Goal: Navigation & Orientation: Find specific page/section

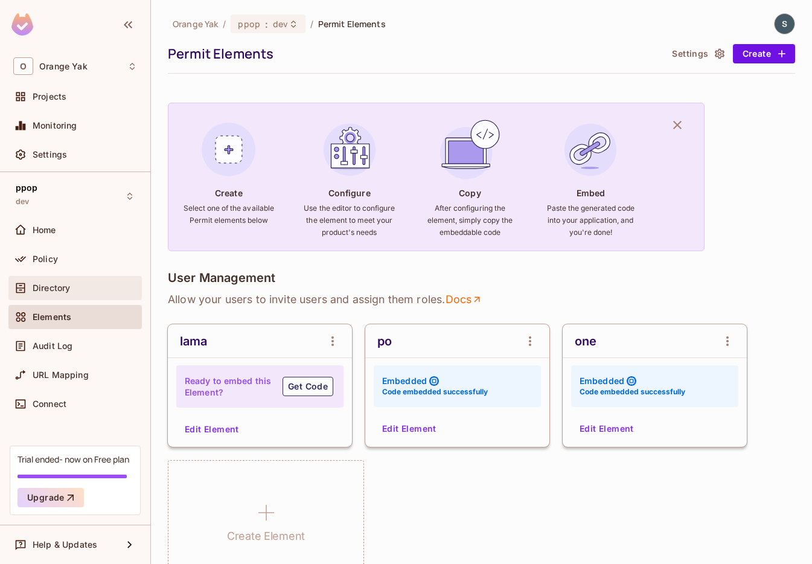
click at [94, 297] on div "Directory" at bounding box center [74, 288] width 133 height 24
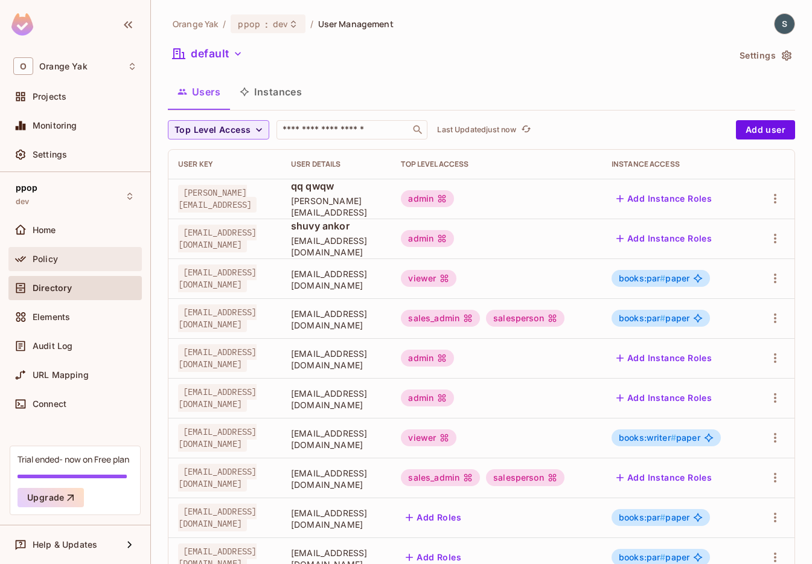
click at [80, 265] on div "Policy" at bounding box center [75, 259] width 124 height 14
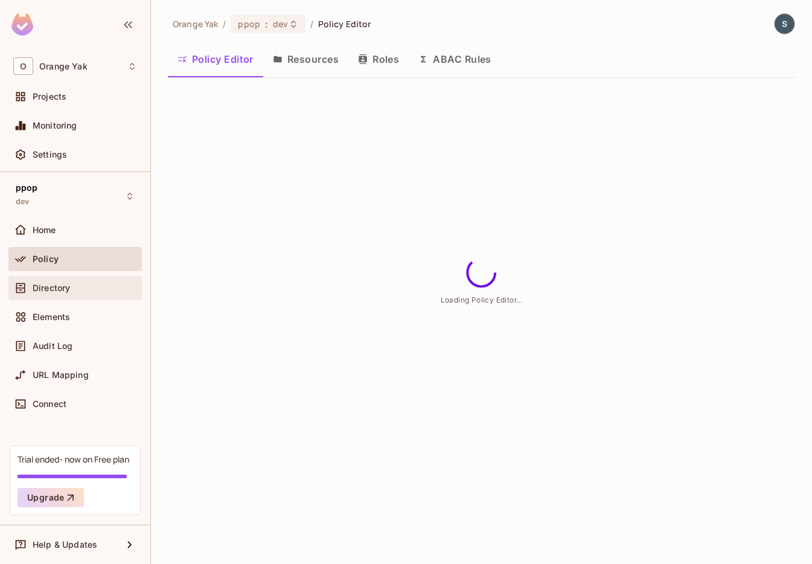
click at [80, 295] on div "Directory" at bounding box center [74, 288] width 133 height 24
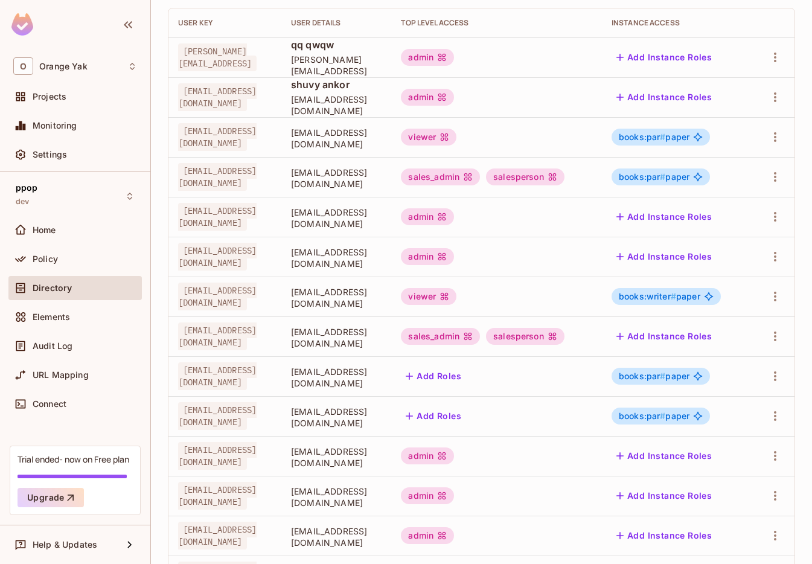
scroll to position [279, 0]
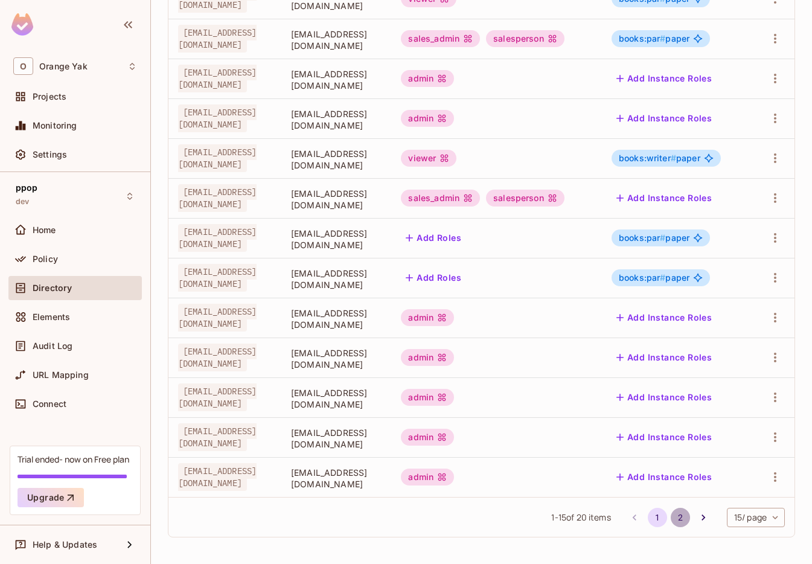
click at [679, 520] on button "2" at bounding box center [679, 516] width 19 height 19
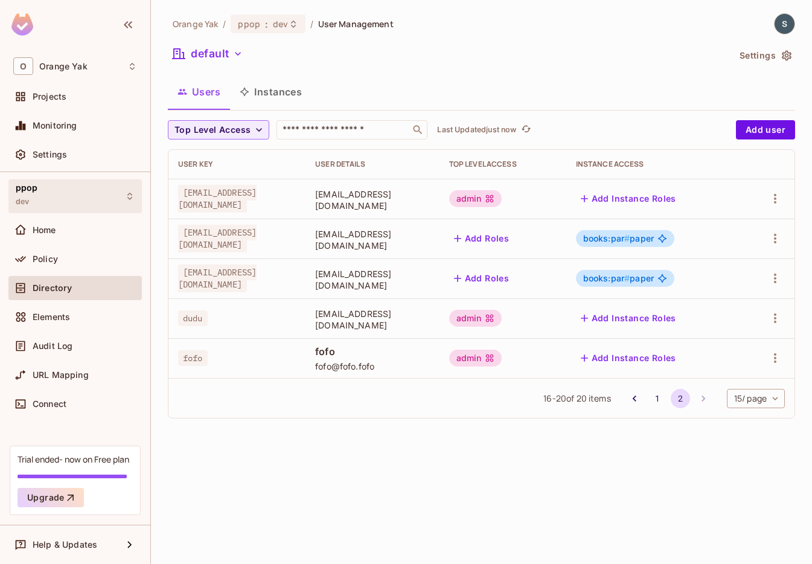
click at [62, 203] on div "ppop dev" at bounding box center [74, 195] width 133 height 33
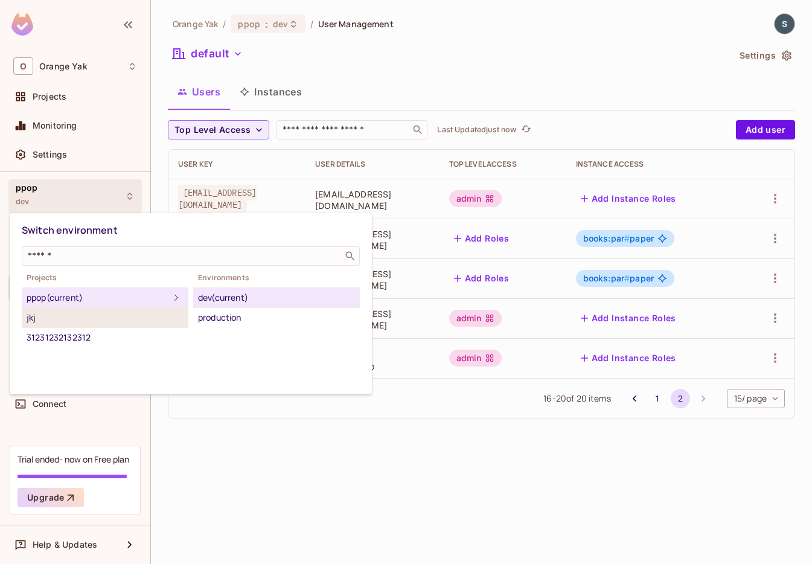
click at [144, 325] on li "jkj" at bounding box center [105, 318] width 167 height 20
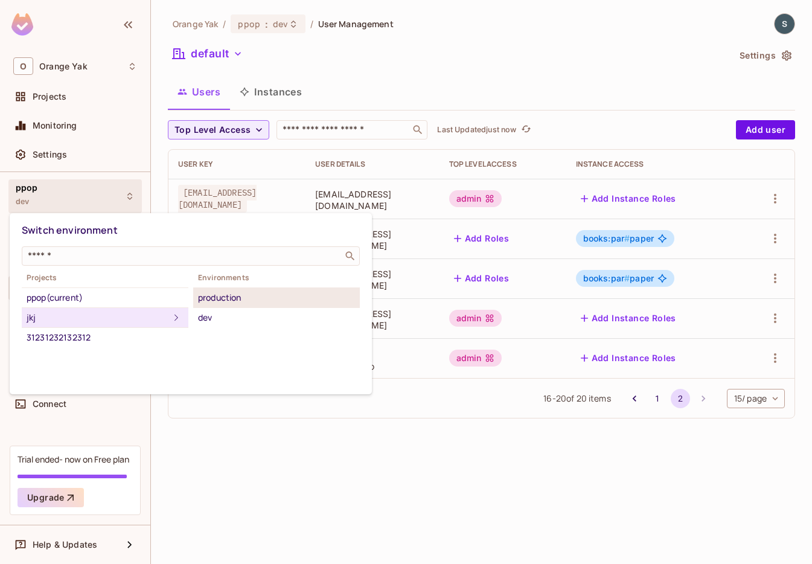
click at [214, 295] on div "production" at bounding box center [276, 297] width 157 height 14
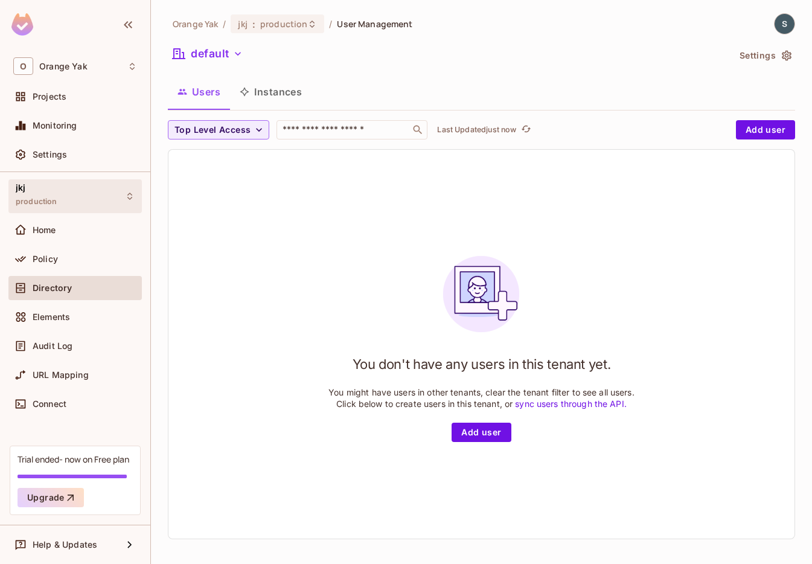
click at [28, 205] on span "production" at bounding box center [37, 202] width 42 height 10
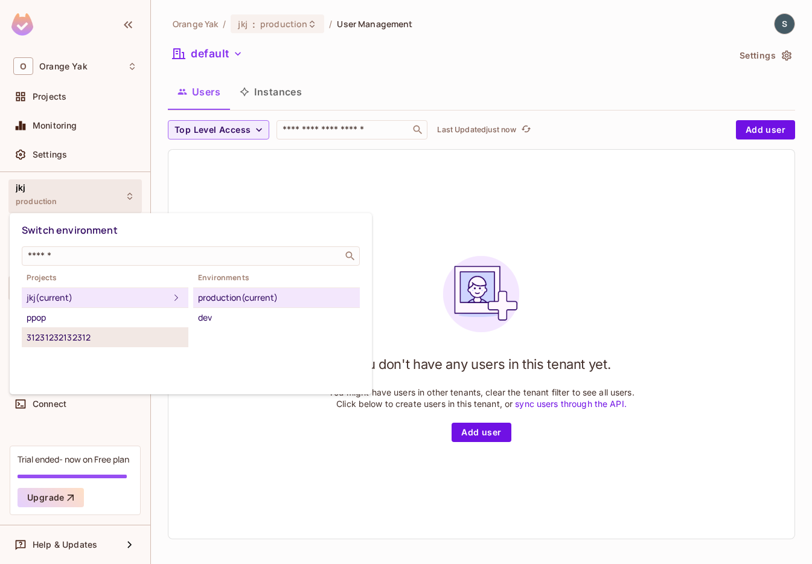
click at [81, 337] on div "31231232132312" at bounding box center [105, 337] width 157 height 14
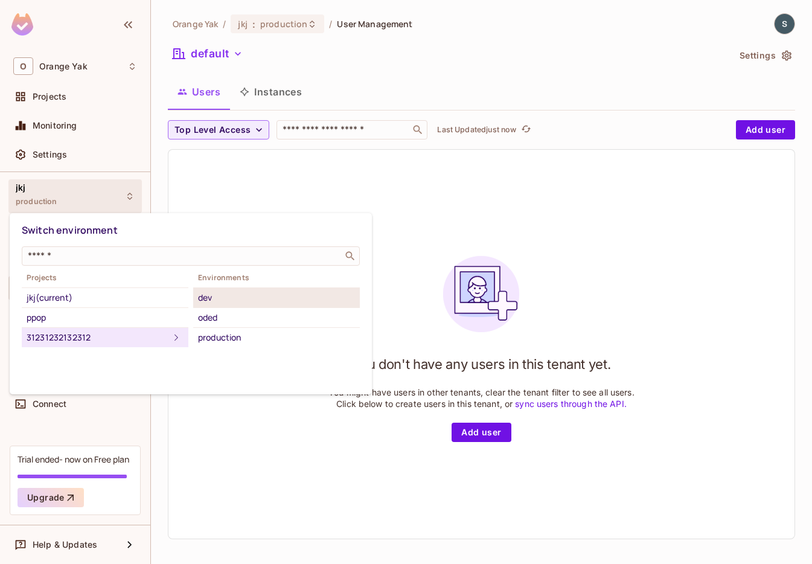
click at [202, 305] on li "dev" at bounding box center [276, 298] width 167 height 20
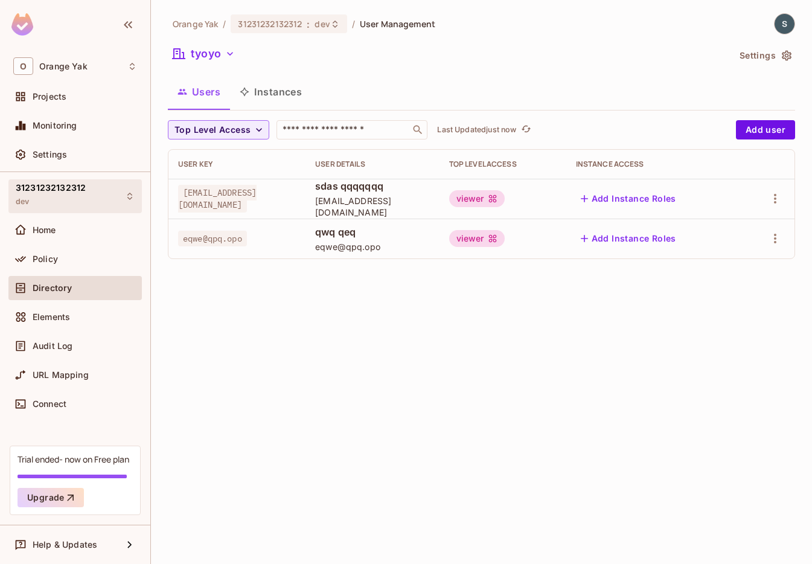
click at [69, 211] on div "31231232132312 dev" at bounding box center [74, 195] width 133 height 33
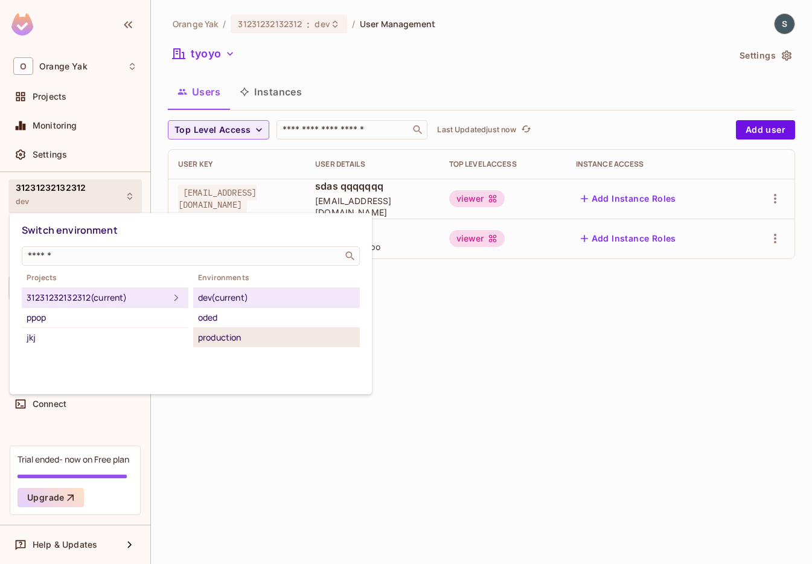
click at [248, 336] on div "production" at bounding box center [276, 337] width 157 height 14
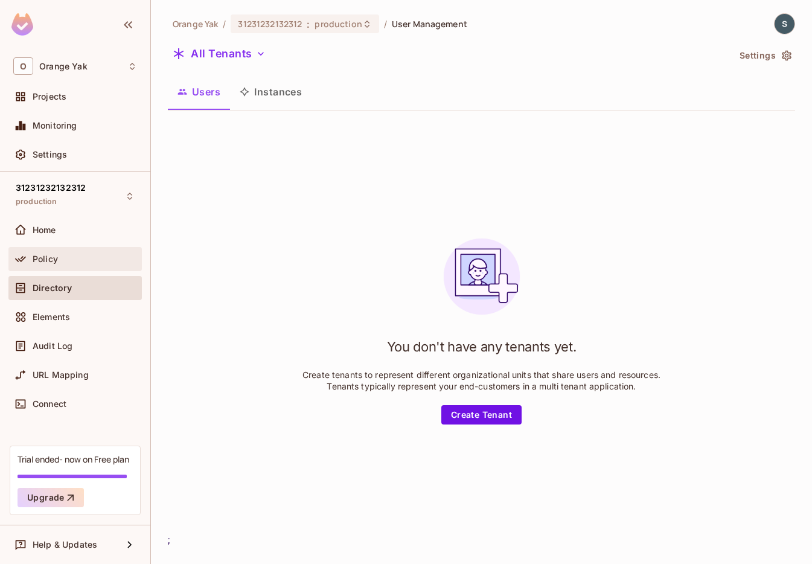
click at [47, 255] on span "Policy" at bounding box center [45, 259] width 25 height 10
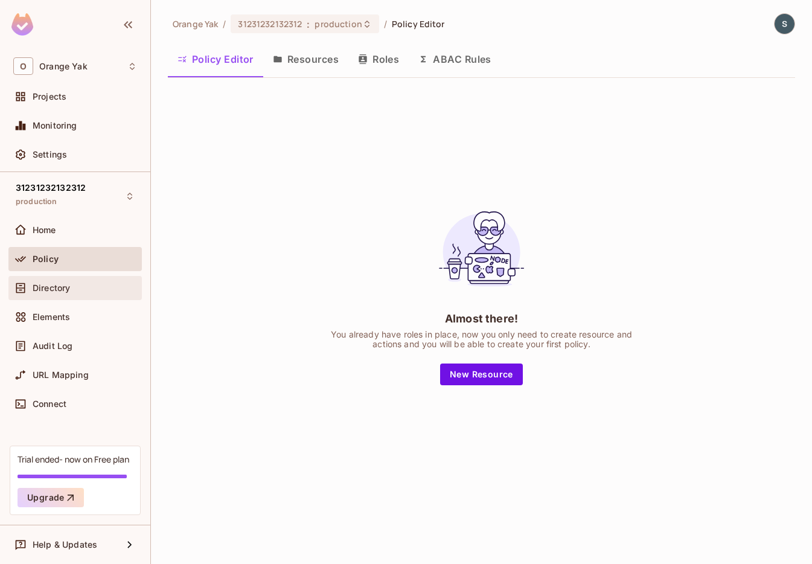
click at [65, 296] on div "Directory" at bounding box center [74, 288] width 133 height 24
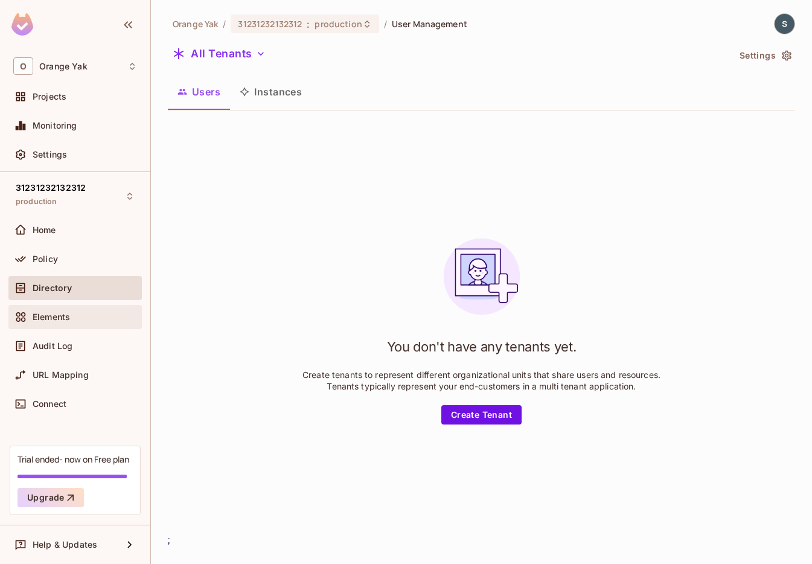
click at [70, 313] on span "Elements" at bounding box center [51, 317] width 37 height 10
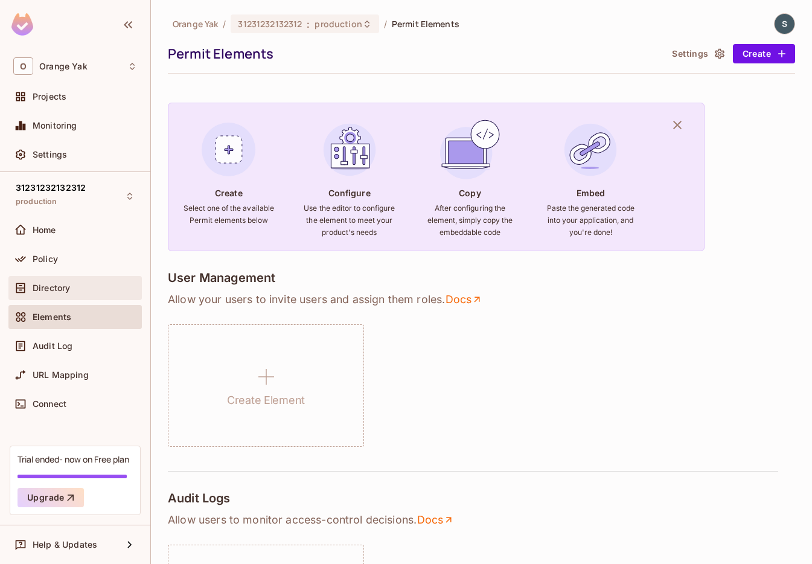
click at [63, 284] on span "Directory" at bounding box center [51, 288] width 37 height 10
